Goal: Information Seeking & Learning: Learn about a topic

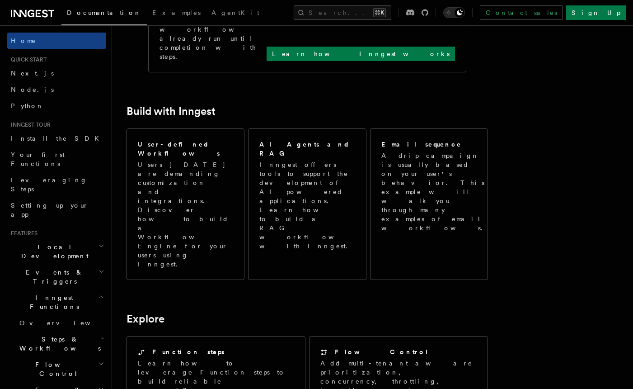
scroll to position [447, 0]
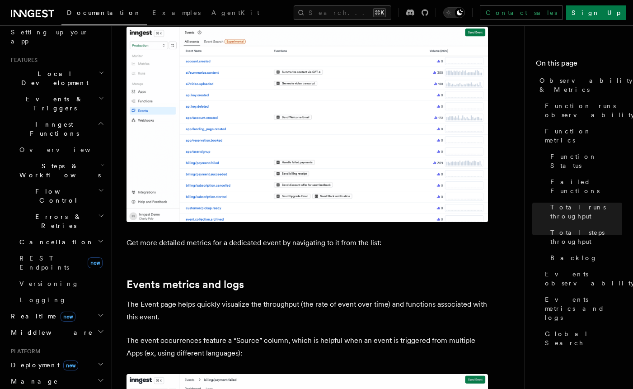
scroll to position [175, 0]
click at [84, 322] on h2 "Middleware" at bounding box center [56, 330] width 99 height 16
click at [63, 322] on h2 "Middleware" at bounding box center [56, 330] width 99 height 16
click at [61, 310] on span "new" at bounding box center [68, 315] width 15 height 10
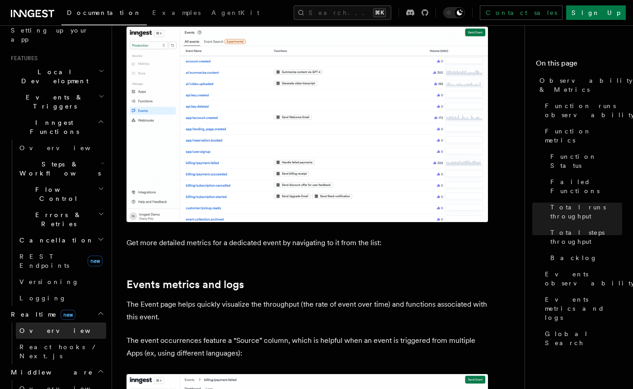
click at [42, 327] on span "Overview" at bounding box center [65, 330] width 93 height 7
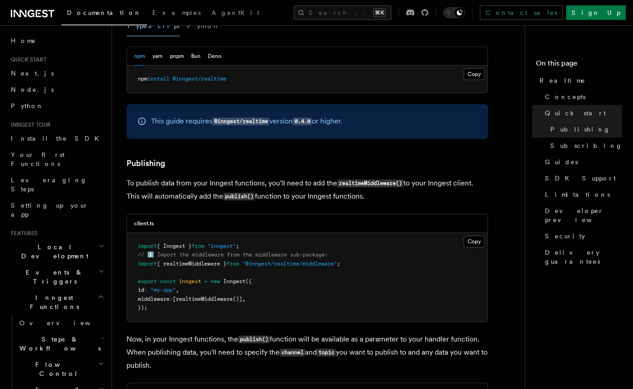
click at [35, 242] on span "Local Development" at bounding box center [52, 251] width 91 height 18
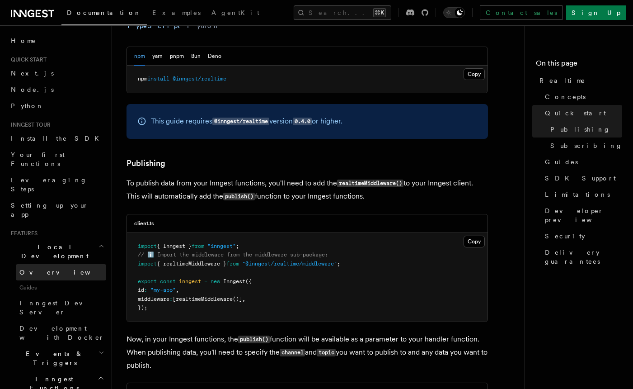
click at [36, 268] on span "Overview" at bounding box center [65, 271] width 93 height 7
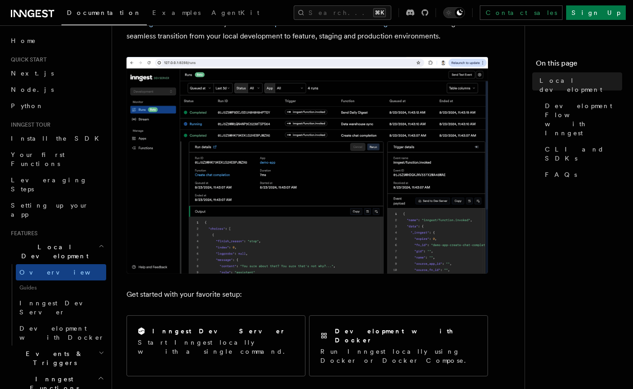
scroll to position [127, 0]
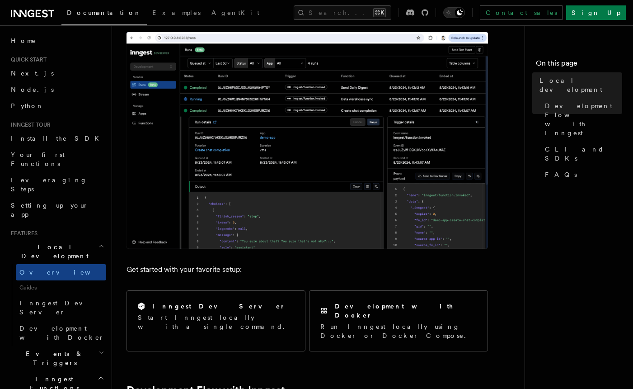
click at [284, 199] on img at bounding box center [308, 140] width 362 height 217
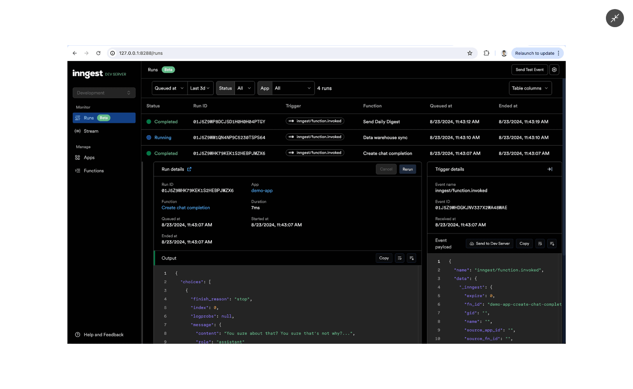
click at [223, 366] on div at bounding box center [316, 194] width 633 height 389
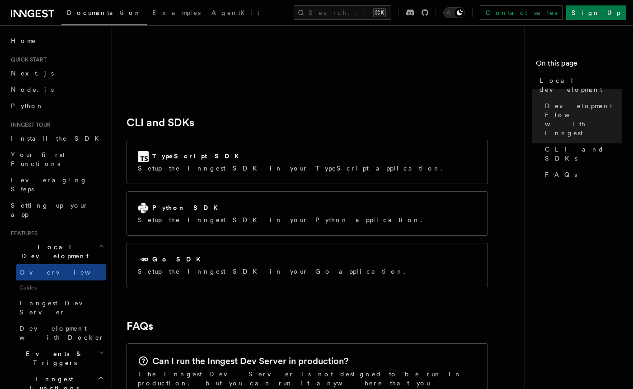
scroll to position [1173, 0]
